Goal: Book appointment/travel/reservation

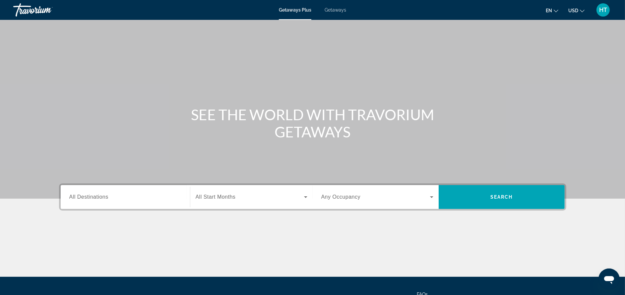
click at [119, 198] on input "Destination All Destinations" at bounding box center [125, 198] width 112 height 8
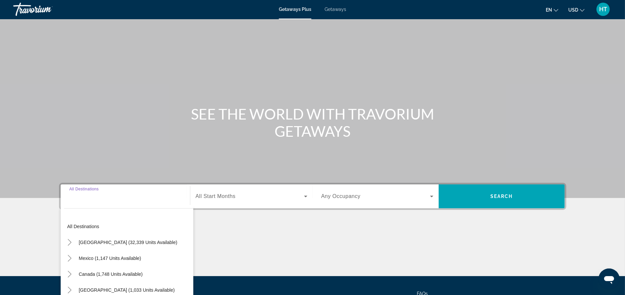
scroll to position [63, 0]
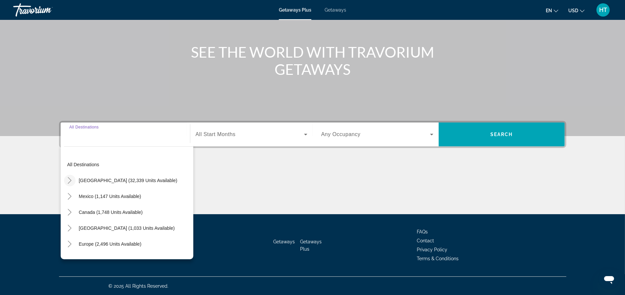
click at [69, 178] on icon "Toggle United States (32,339 units available)" at bounding box center [70, 180] width 4 height 7
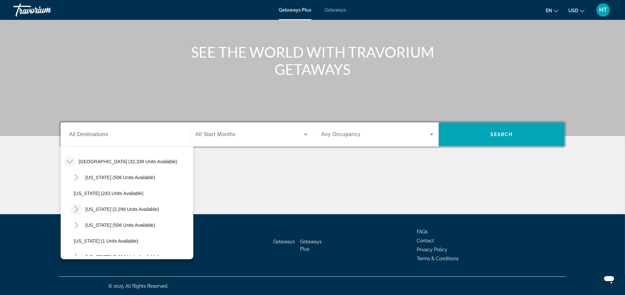
click at [75, 210] on icon "Toggle California (2,299 units available)" at bounding box center [76, 209] width 7 height 7
click at [87, 225] on span "Los Angeles & [GEOGRAPHIC_DATA] (13 units available)" at bounding box center [135, 225] width 109 height 11
type input "**********"
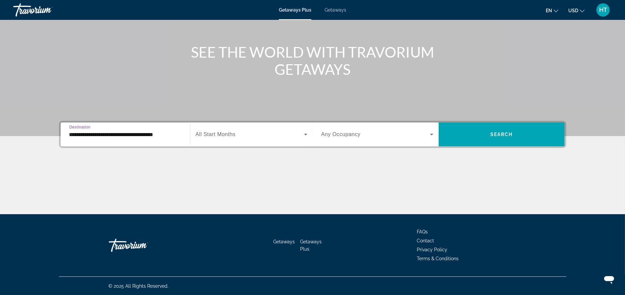
click at [229, 135] on span "All Start Months" at bounding box center [216, 135] width 40 height 6
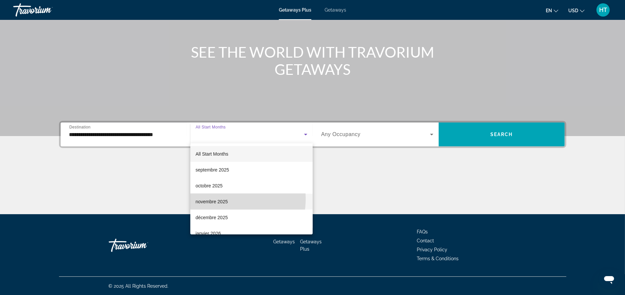
click at [222, 199] on span "novembre 2025" at bounding box center [212, 202] width 32 height 8
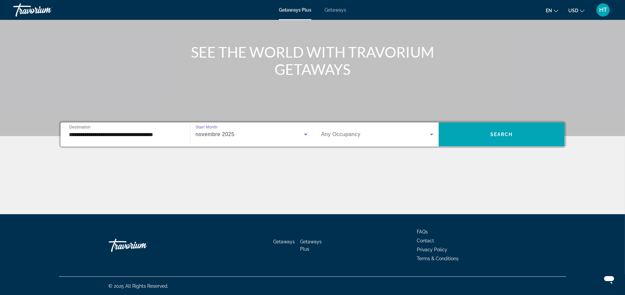
click at [379, 133] on span "Search widget" at bounding box center [375, 135] width 109 height 8
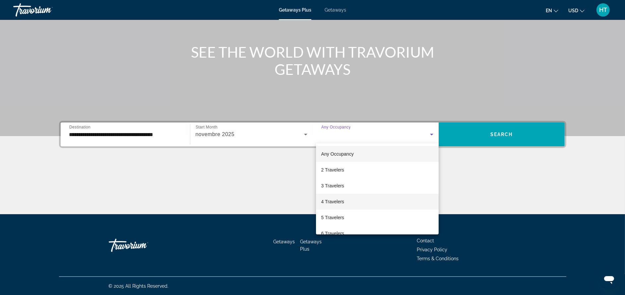
click at [367, 199] on mat-option "4 Travelers" at bounding box center [377, 202] width 123 height 16
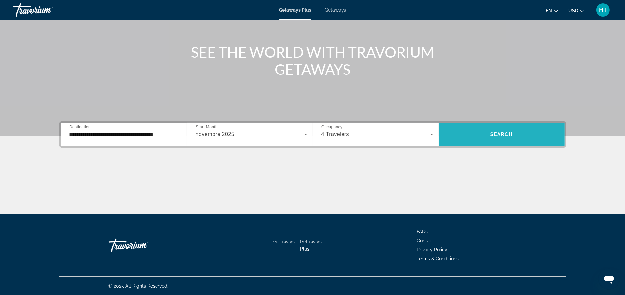
click at [498, 129] on span "Search widget" at bounding box center [502, 135] width 126 height 16
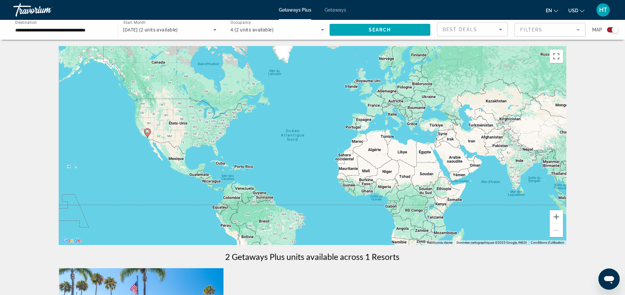
click at [78, 30] on input "**********" at bounding box center [62, 30] width 94 height 8
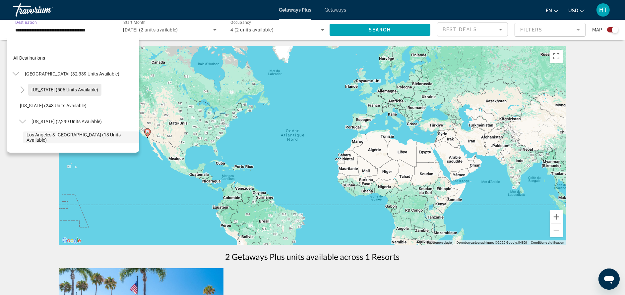
scroll to position [39, 0]
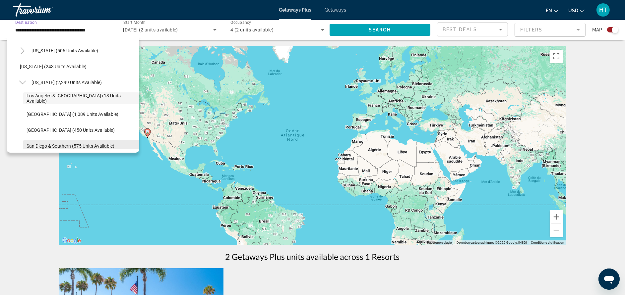
click at [38, 141] on span "Search widget" at bounding box center [81, 146] width 116 height 16
type input "**********"
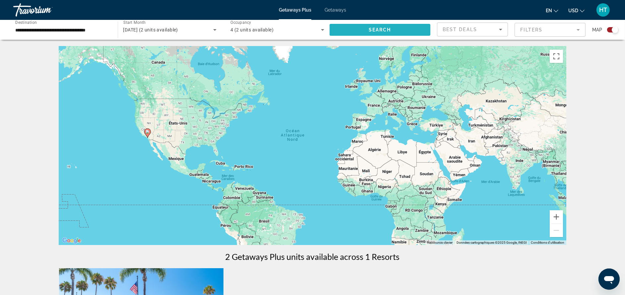
click at [364, 30] on span "Search widget" at bounding box center [379, 30] width 101 height 16
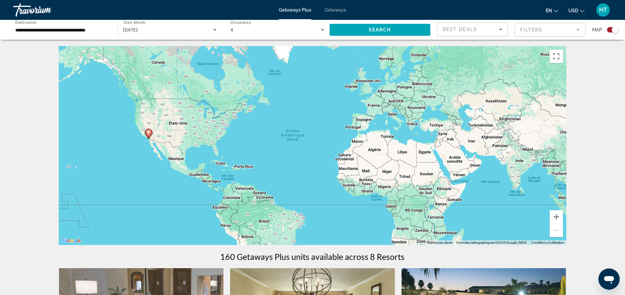
scroll to position [199, 0]
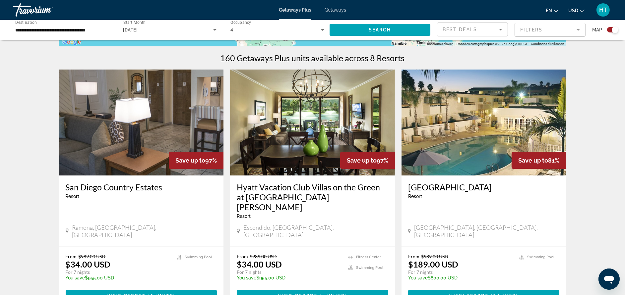
click at [435, 187] on h3 "[GEOGRAPHIC_DATA]" at bounding box center [483, 187] width 151 height 10
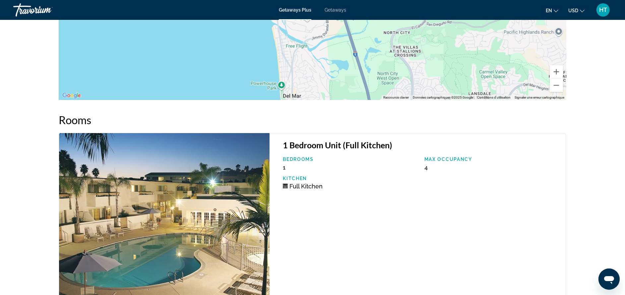
scroll to position [994, 0]
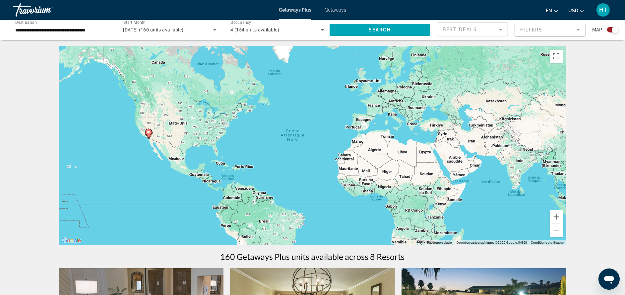
scroll to position [199, 0]
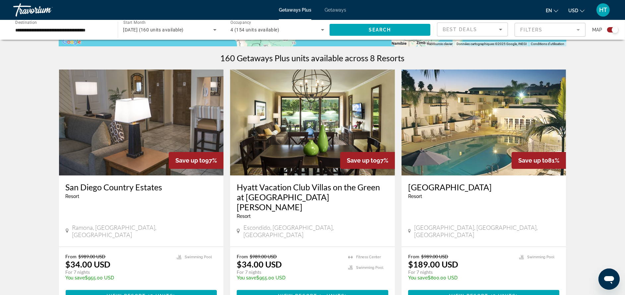
click at [324, 187] on h3 "Hyatt Vacation Club Villas on the Green at [GEOGRAPHIC_DATA][PERSON_NAME]" at bounding box center [312, 197] width 151 height 30
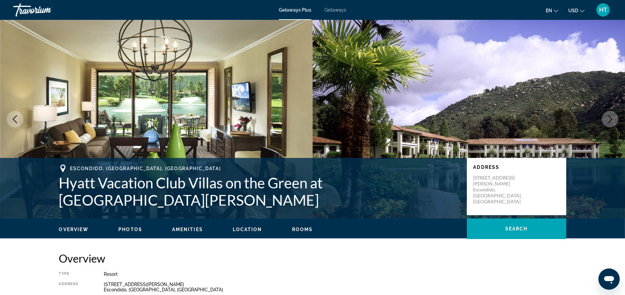
click at [339, 5] on div "Getaways Plus Getaways en English Español Français Italiano Português русский U…" at bounding box center [312, 9] width 625 height 17
click at [293, 8] on span "Getaways Plus" at bounding box center [295, 9] width 32 height 5
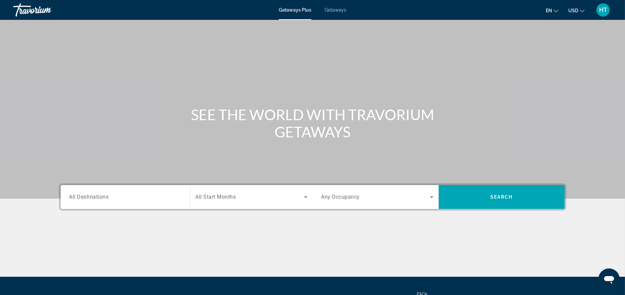
click at [345, 8] on div "Getaways Plus Getaways en English Español Français Italiano Português русский U…" at bounding box center [312, 9] width 625 height 17
click at [342, 8] on span "Getaways" at bounding box center [335, 9] width 22 height 5
click at [144, 198] on input "Destination All Destinations" at bounding box center [125, 198] width 112 height 8
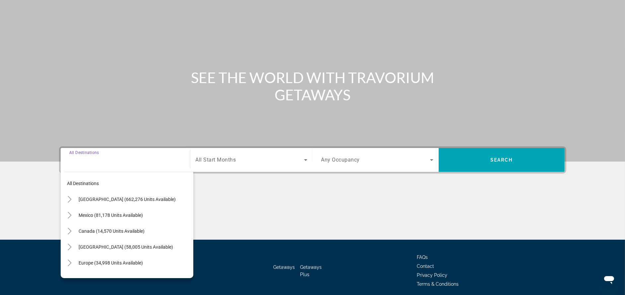
scroll to position [63, 0]
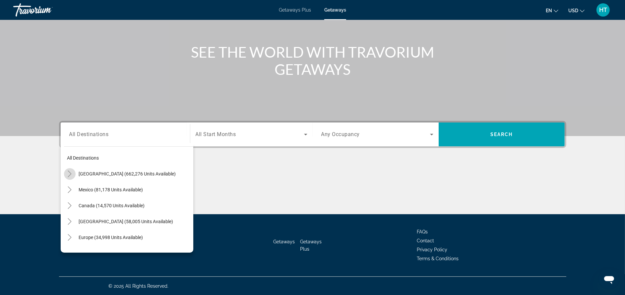
click at [71, 175] on icon "Toggle United States (662,276 units available)" at bounding box center [69, 174] width 7 height 7
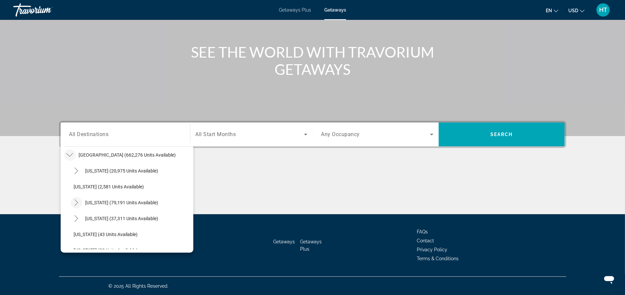
click at [79, 200] on mat-icon "Toggle California (79,191 units available)" at bounding box center [77, 203] width 12 height 12
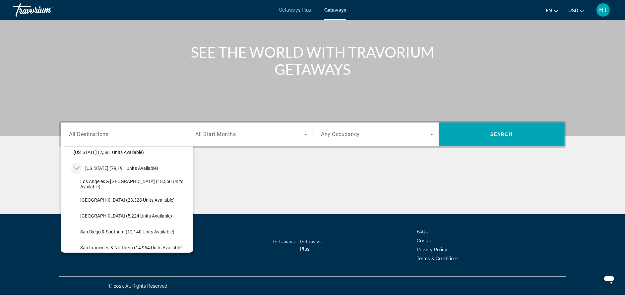
scroll to position [69, 0]
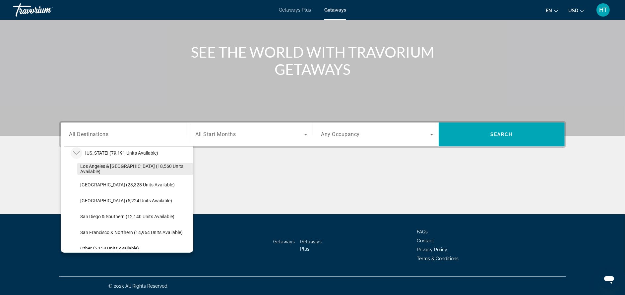
click at [117, 167] on span "Los Angeles & [GEOGRAPHIC_DATA] (18,560 units available)" at bounding box center [135, 169] width 109 height 11
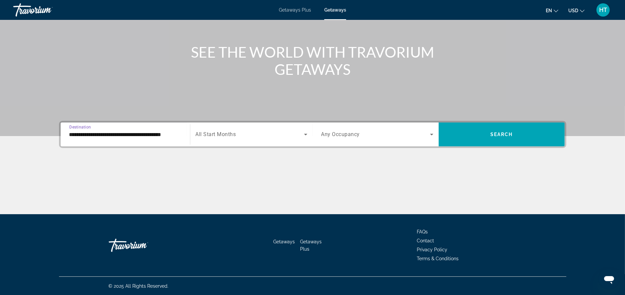
click at [140, 137] on input "**********" at bounding box center [125, 135] width 112 height 8
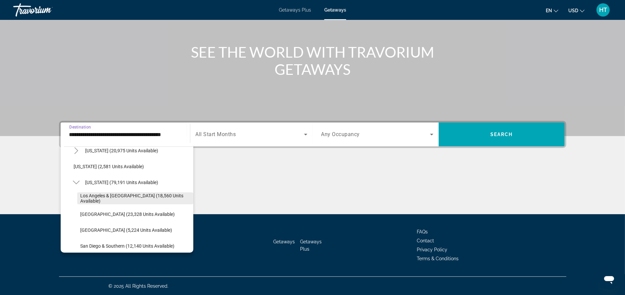
scroll to position [89, 0]
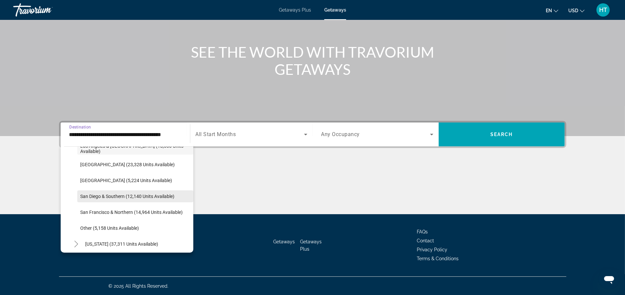
click at [144, 198] on span "San Diego & Southern (12,140 units available)" at bounding box center [128, 196] width 94 height 5
type input "**********"
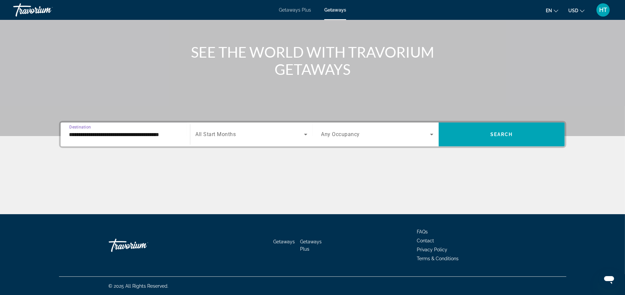
click at [255, 131] on span "Search widget" at bounding box center [250, 135] width 108 height 8
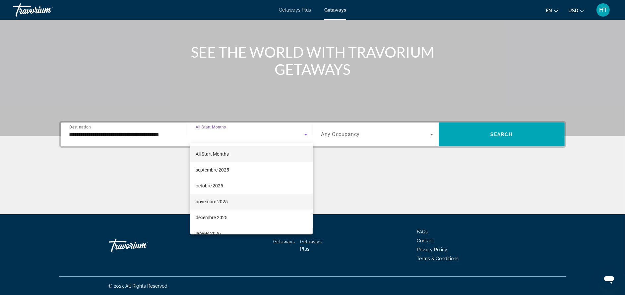
click at [238, 200] on mat-option "novembre 2025" at bounding box center [251, 202] width 122 height 16
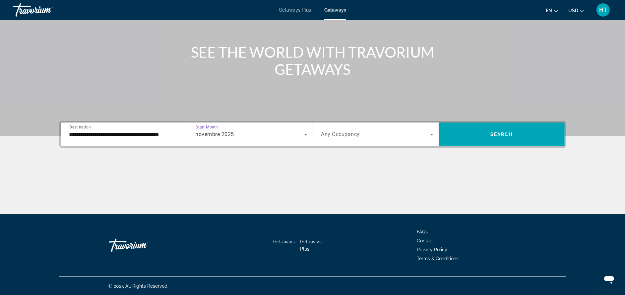
click at [334, 137] on span "Any Occupancy" at bounding box center [340, 135] width 39 height 6
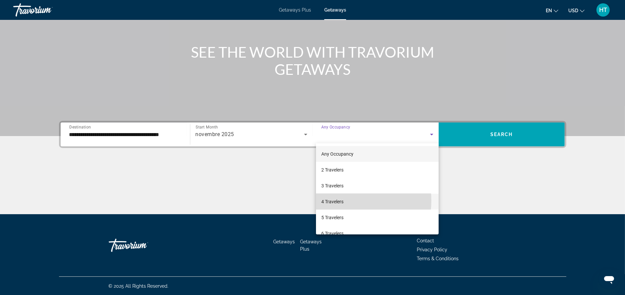
click at [332, 201] on span "4 Travelers" at bounding box center [332, 202] width 22 height 8
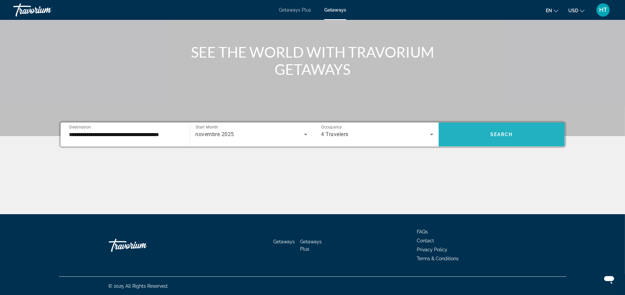
click at [486, 138] on span "Search widget" at bounding box center [502, 135] width 126 height 16
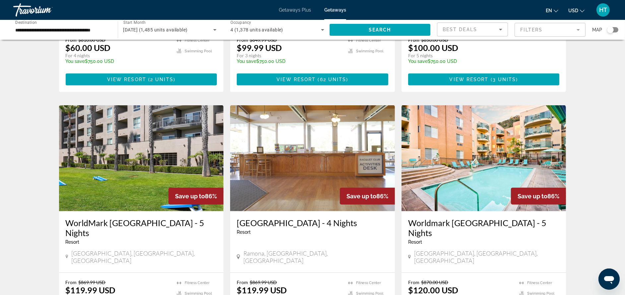
scroll to position [696, 0]
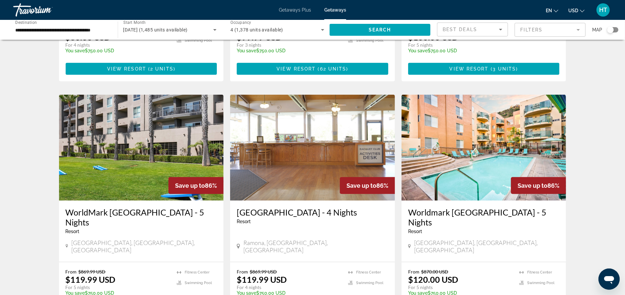
click at [488, 207] on h3 "Worldmark [GEOGRAPHIC_DATA] - 5 Nights" at bounding box center [483, 217] width 151 height 20
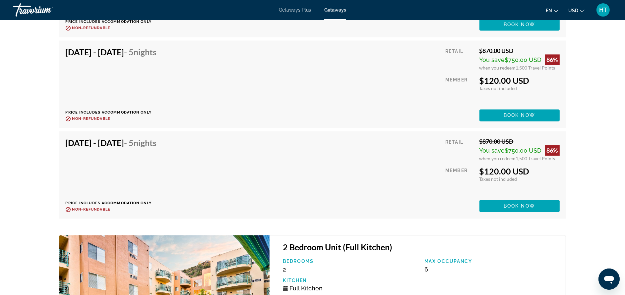
scroll to position [1740, 0]
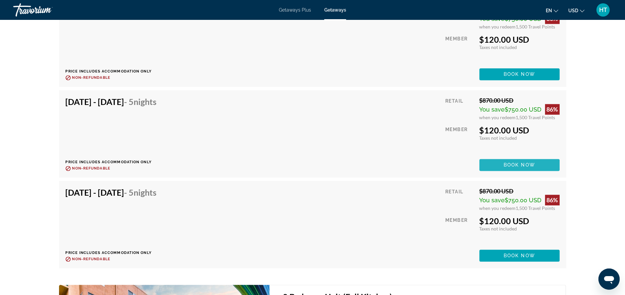
click at [498, 157] on span "Main content" at bounding box center [519, 165] width 80 height 16
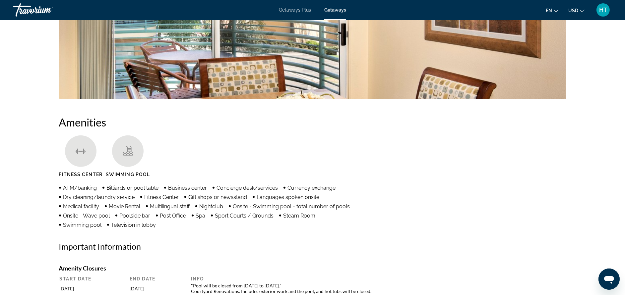
scroll to position [447, 0]
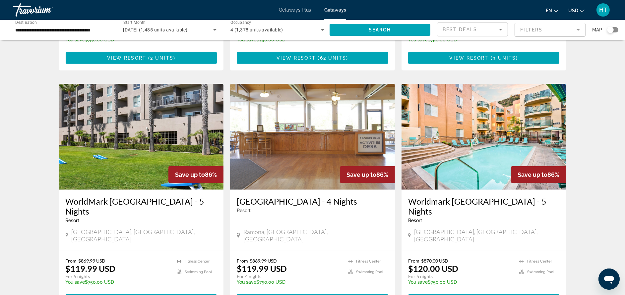
scroll to position [746, 0]
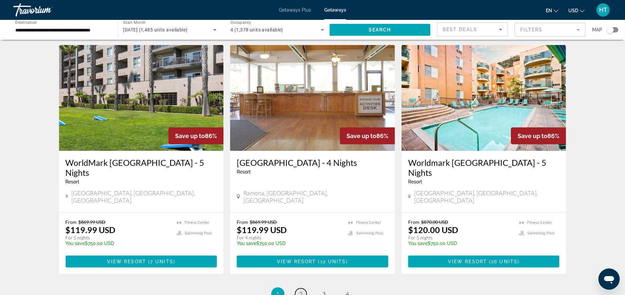
click at [305, 289] on link "page 2" at bounding box center [301, 295] width 12 height 12
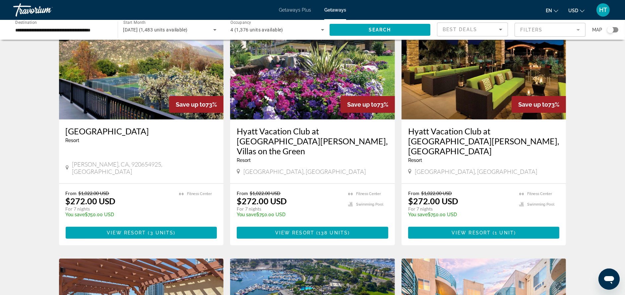
scroll to position [298, 0]
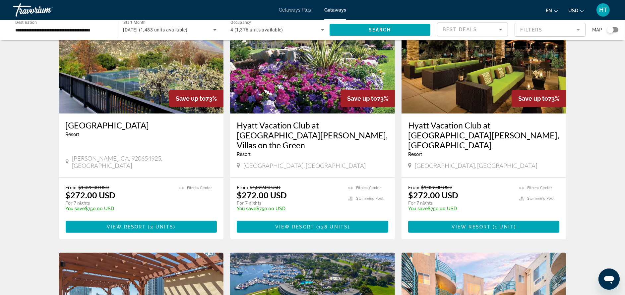
click at [371, 124] on h3 "Hyatt Vacation Club at [GEOGRAPHIC_DATA][PERSON_NAME], Villas on the Green" at bounding box center [312, 135] width 151 height 30
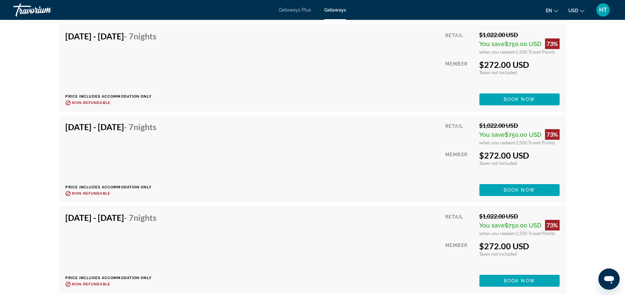
scroll to position [2585, 0]
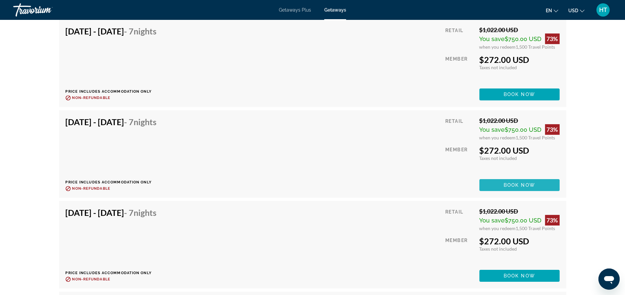
click at [493, 178] on span "Main content" at bounding box center [519, 185] width 80 height 16
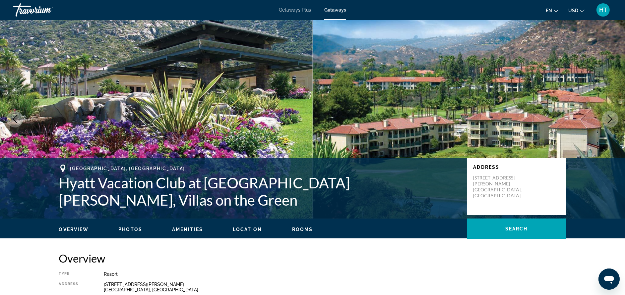
click at [304, 7] on span "Getaways Plus" at bounding box center [295, 9] width 32 height 5
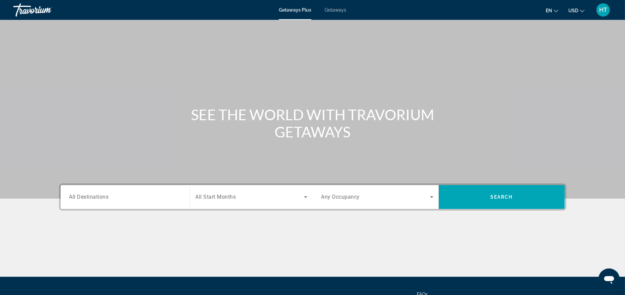
click at [111, 195] on input "Destination All Destinations" at bounding box center [125, 198] width 112 height 8
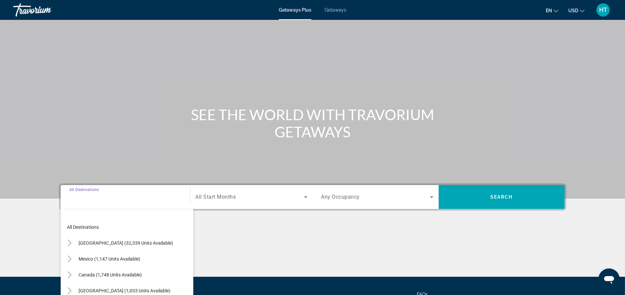
scroll to position [63, 0]
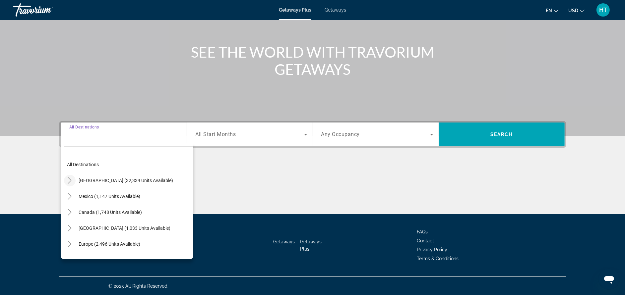
click at [69, 178] on icon "Toggle United States (32,339 units available)" at bounding box center [69, 180] width 7 height 7
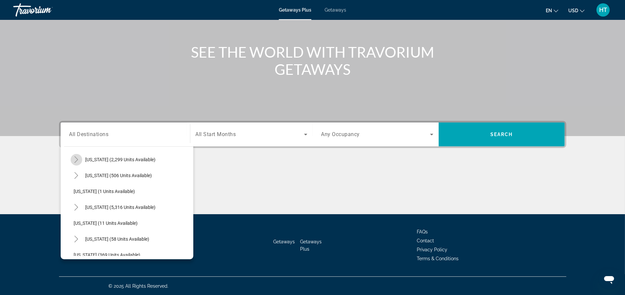
click at [80, 161] on mat-icon "Toggle California (2,299 units available)" at bounding box center [77, 160] width 12 height 12
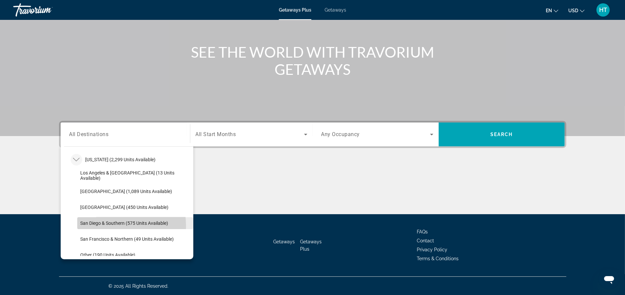
click at [99, 226] on span "Search widget" at bounding box center [135, 223] width 116 height 16
type input "**********"
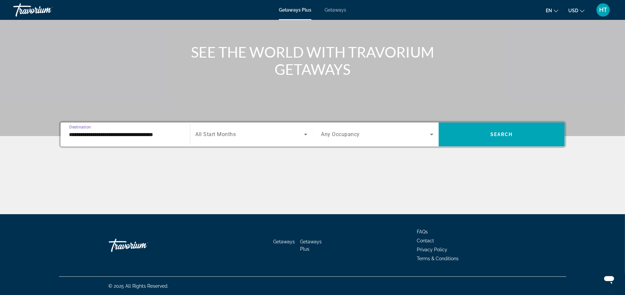
click at [226, 135] on span "All Start Months" at bounding box center [216, 135] width 40 height 6
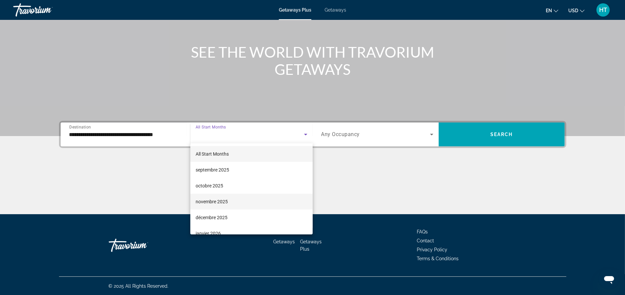
click at [223, 203] on span "novembre 2025" at bounding box center [212, 202] width 32 height 8
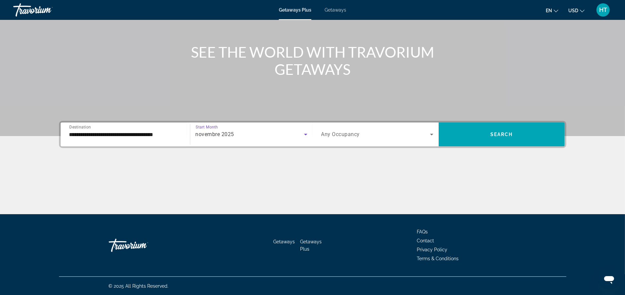
click at [339, 129] on div "Search widget" at bounding box center [377, 134] width 112 height 19
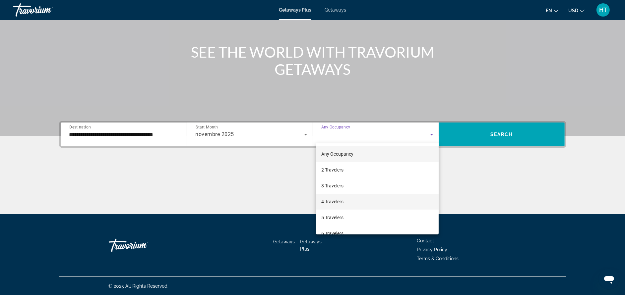
click at [337, 206] on mat-option "4 Travelers" at bounding box center [377, 202] width 123 height 16
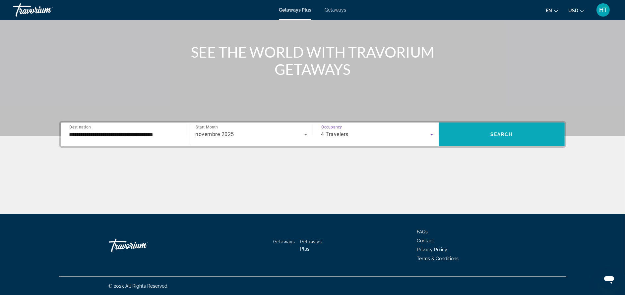
click at [491, 132] on span "Search" at bounding box center [501, 134] width 23 height 5
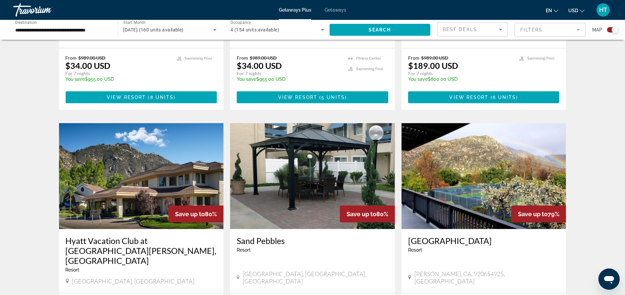
scroll to position [447, 0]
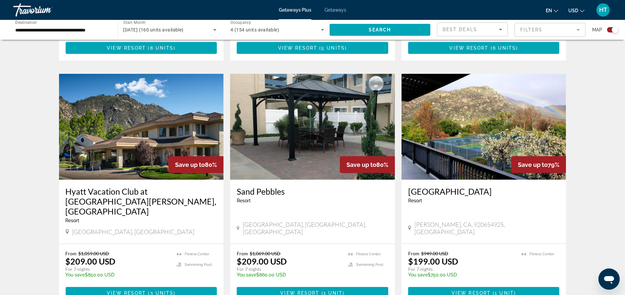
click at [196, 187] on h3 "Hyatt Vacation Club at [GEOGRAPHIC_DATA][PERSON_NAME], [GEOGRAPHIC_DATA]" at bounding box center [141, 202] width 151 height 30
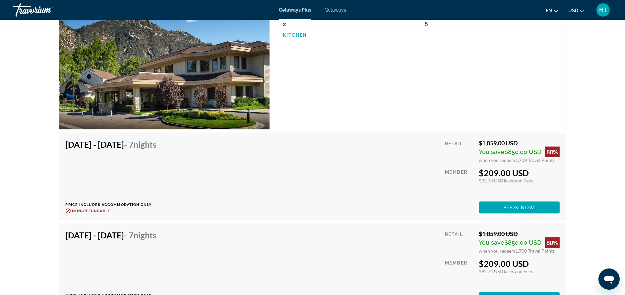
scroll to position [1093, 0]
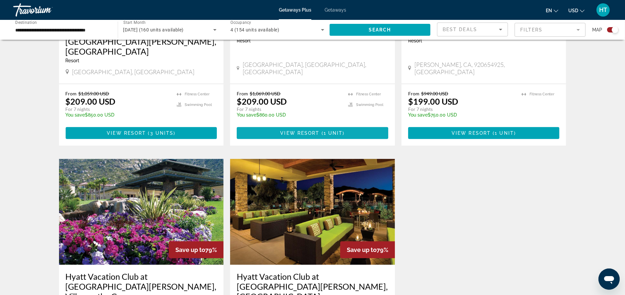
scroll to position [646, 0]
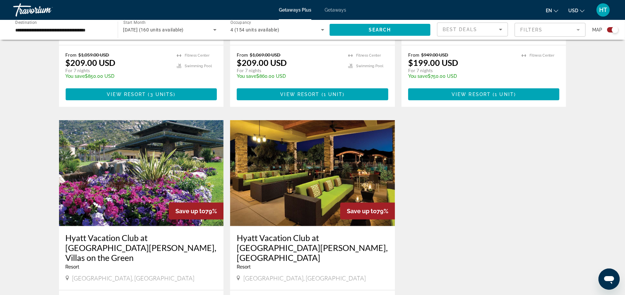
click at [158, 233] on h3 "Hyatt Vacation Club at [GEOGRAPHIC_DATA][PERSON_NAME], Villas on the Green" at bounding box center [141, 248] width 151 height 30
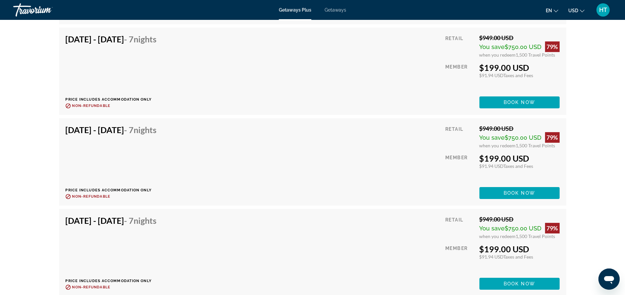
scroll to position [2585, 0]
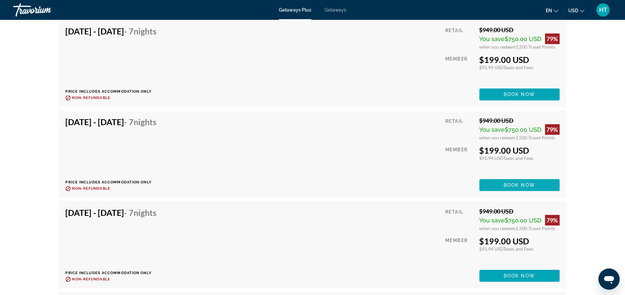
click at [514, 183] on span "Book now" at bounding box center [518, 185] width 31 height 5
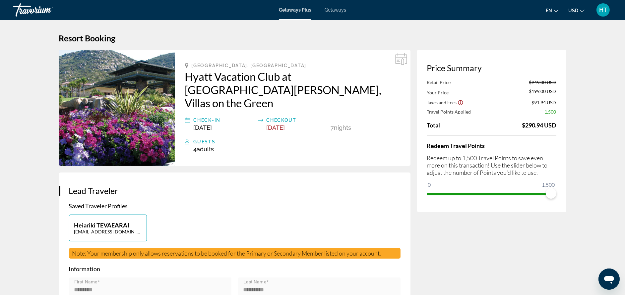
click at [306, 12] on span "Getaways Plus" at bounding box center [295, 9] width 32 height 5
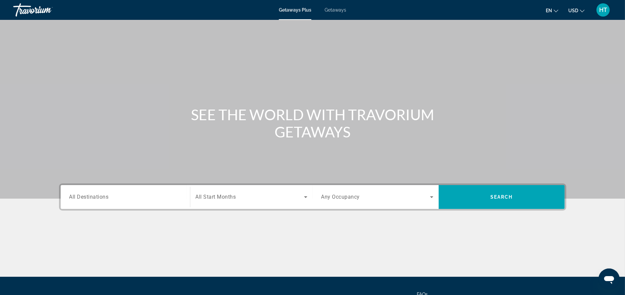
click at [107, 198] on span "All Destinations" at bounding box center [88, 197] width 39 height 6
click at [107, 198] on input "Destination All Destinations" at bounding box center [125, 198] width 112 height 8
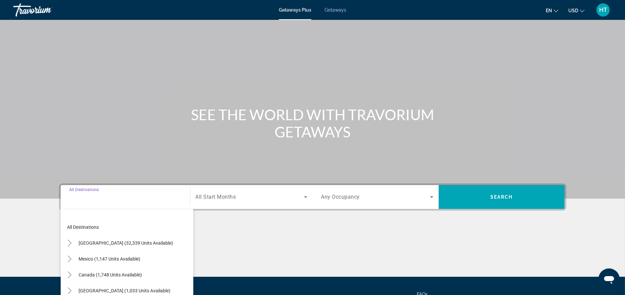
scroll to position [63, 0]
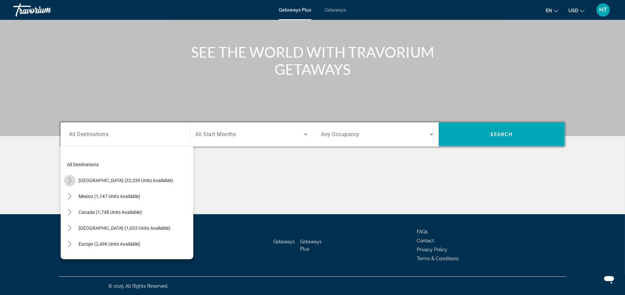
click at [66, 183] on icon "Toggle United States (32,339 units available)" at bounding box center [69, 180] width 7 height 7
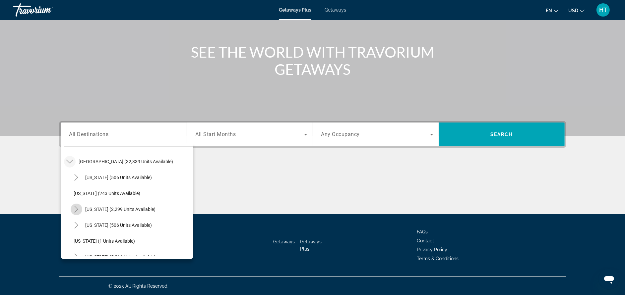
click at [77, 205] on mat-icon "Toggle California (2,299 units available)" at bounding box center [77, 210] width 12 height 12
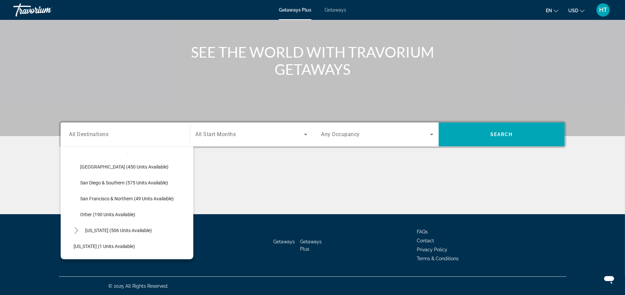
scroll to position [118, 0]
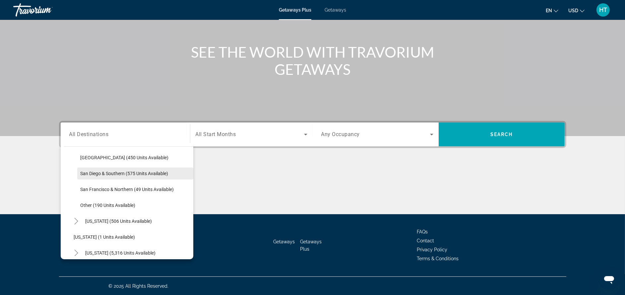
click at [102, 173] on span "San Diego & Southern (575 units available)" at bounding box center [125, 173] width 88 height 5
type input "**********"
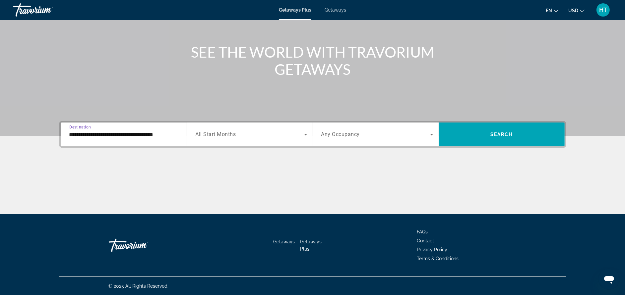
click at [234, 135] on span "All Start Months" at bounding box center [216, 135] width 40 height 6
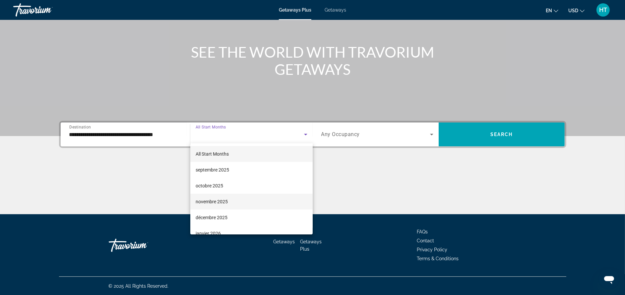
click at [214, 199] on span "novembre 2025" at bounding box center [212, 202] width 32 height 8
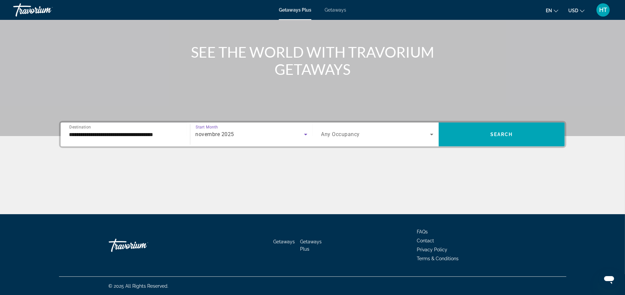
click at [367, 131] on span "Search widget" at bounding box center [375, 135] width 109 height 8
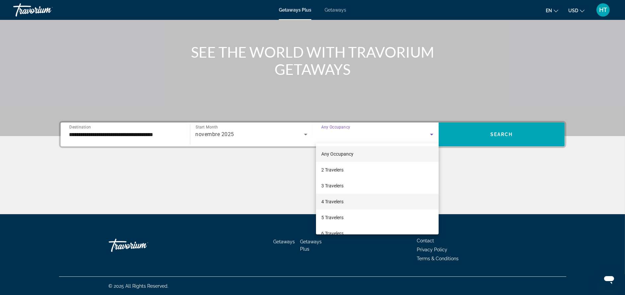
click at [339, 201] on span "4 Travelers" at bounding box center [332, 202] width 22 height 8
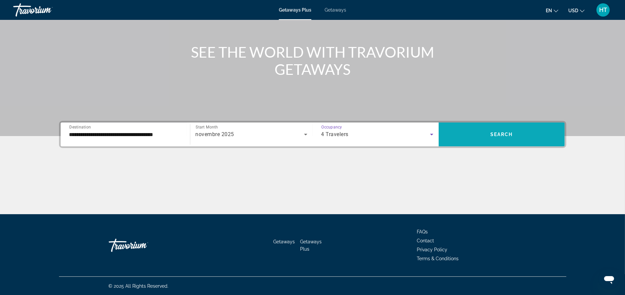
click at [482, 135] on span "Search widget" at bounding box center [502, 135] width 126 height 16
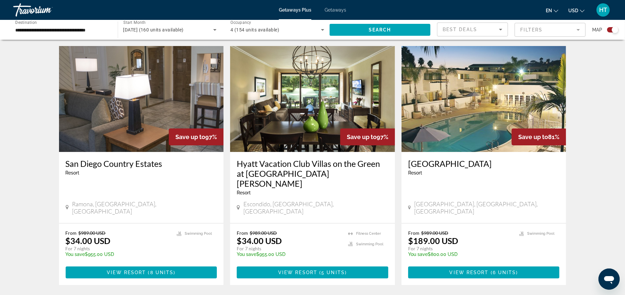
scroll to position [248, 0]
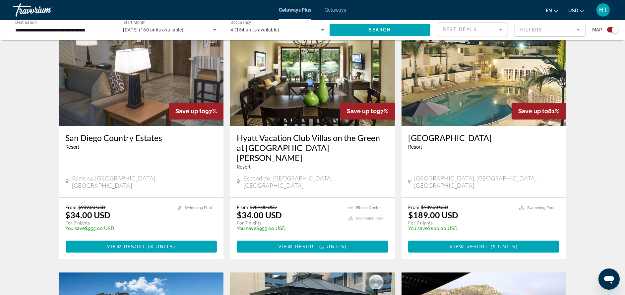
click at [344, 137] on h3 "Hyatt Vacation Club Villas on the Green at [GEOGRAPHIC_DATA][PERSON_NAME]" at bounding box center [312, 148] width 151 height 30
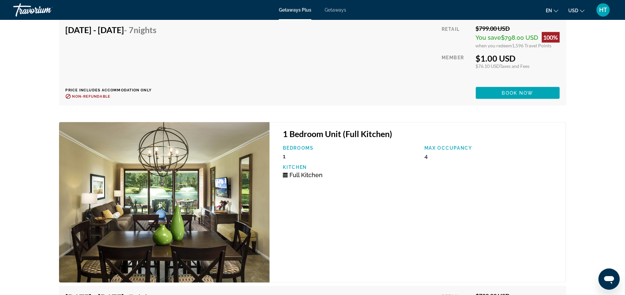
scroll to position [1616, 0]
